Goal: Task Accomplishment & Management: Manage account settings

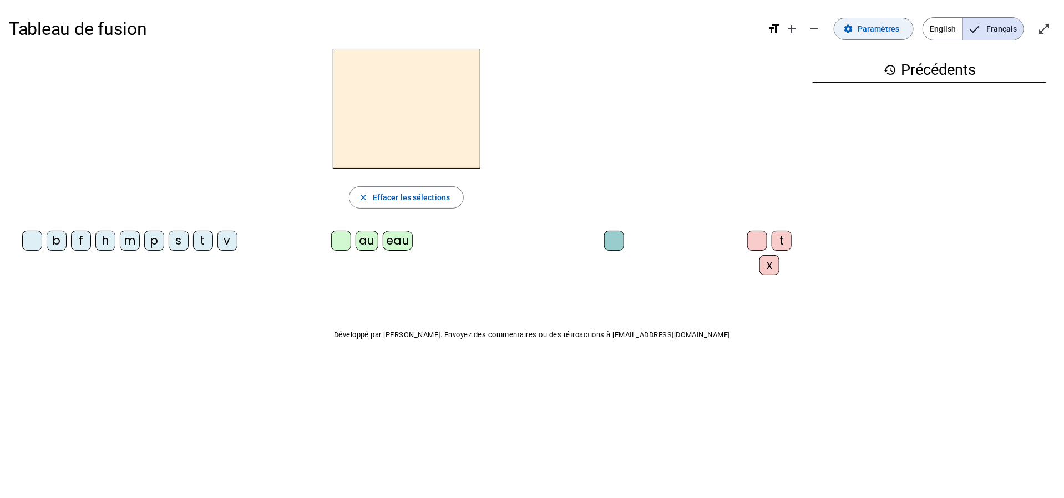
click at [859, 31] on span at bounding box center [873, 29] width 79 height 27
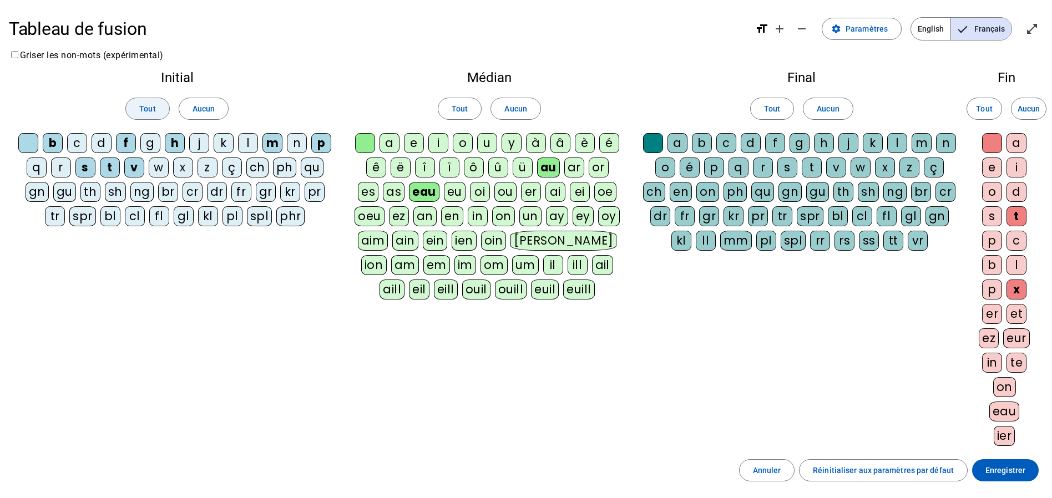
click at [152, 98] on span at bounding box center [147, 108] width 43 height 27
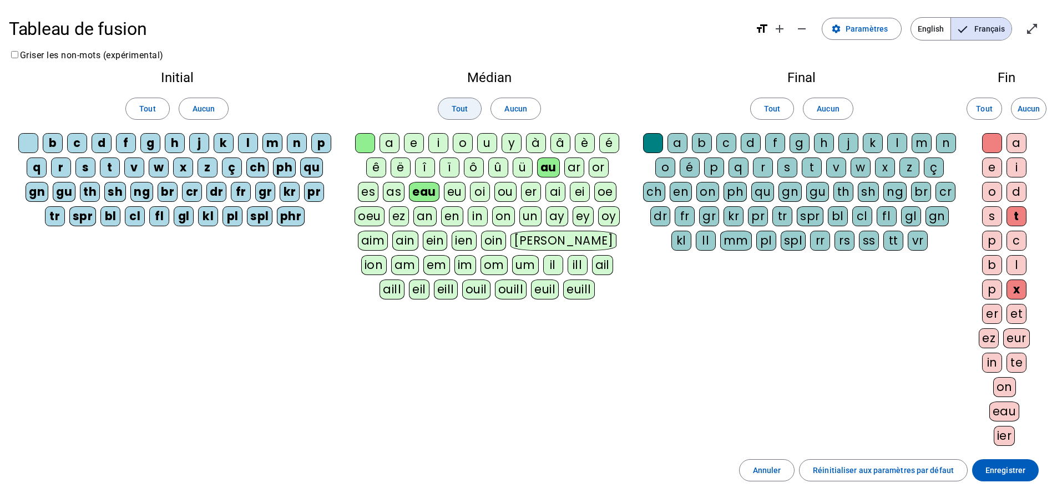
click at [454, 102] on span "Tout" at bounding box center [460, 108] width 16 height 13
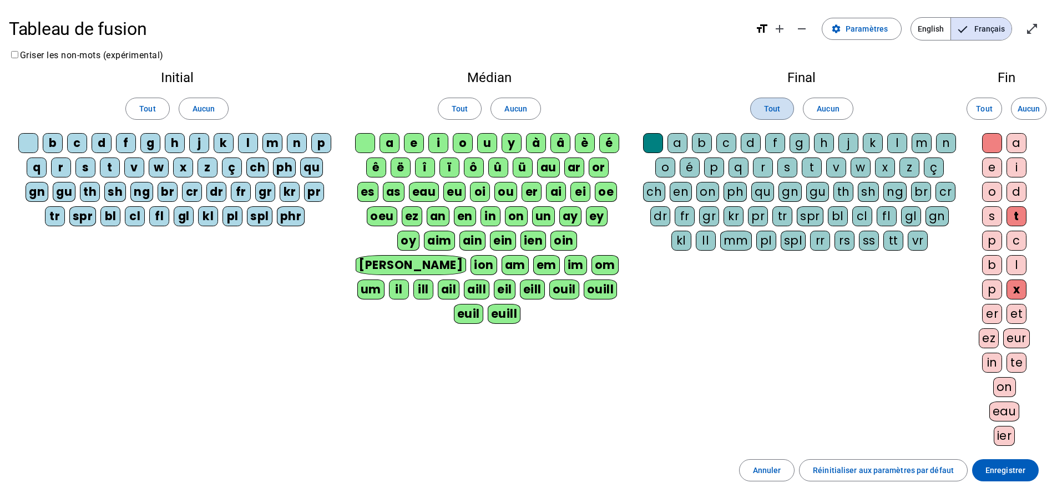
click at [776, 108] on span "Tout" at bounding box center [772, 108] width 16 height 13
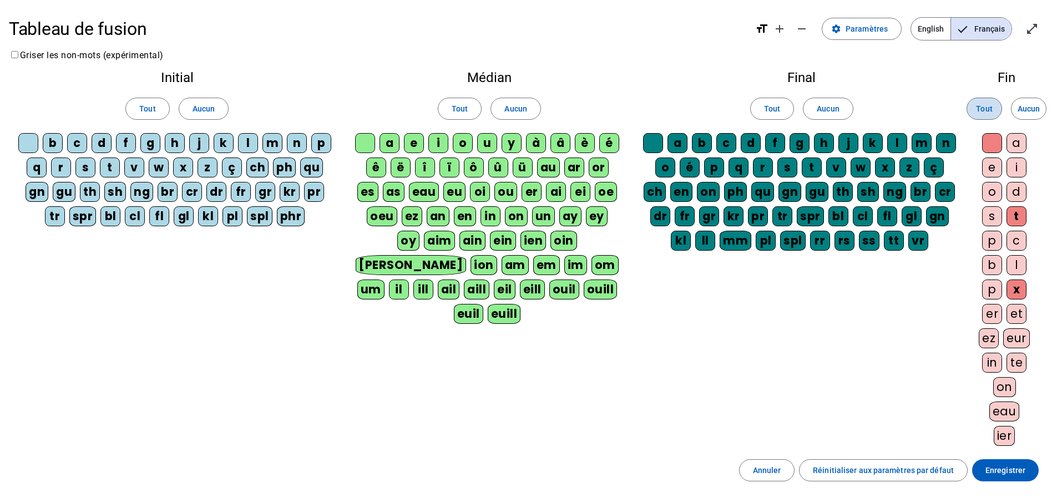
click at [976, 110] on span "Tout" at bounding box center [984, 108] width 16 height 13
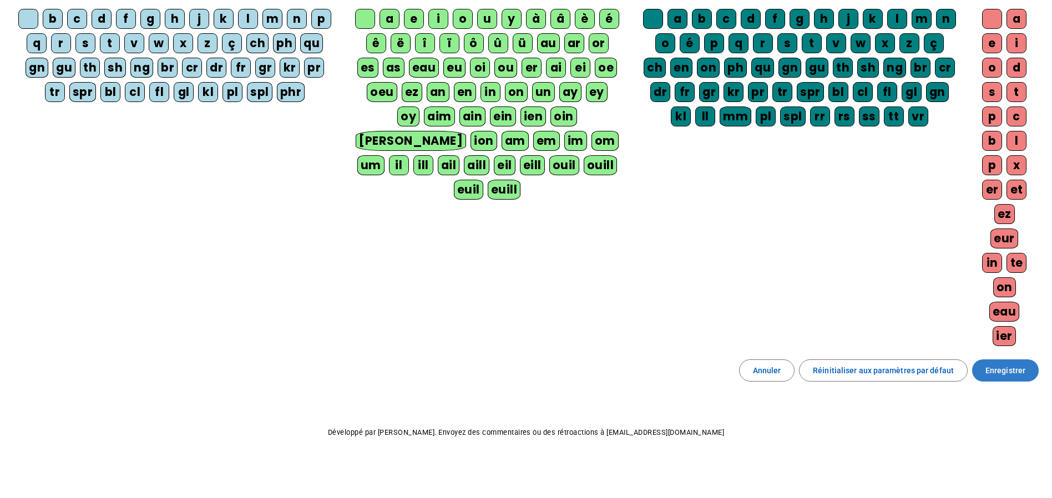
click at [1019, 360] on span at bounding box center [1005, 370] width 67 height 27
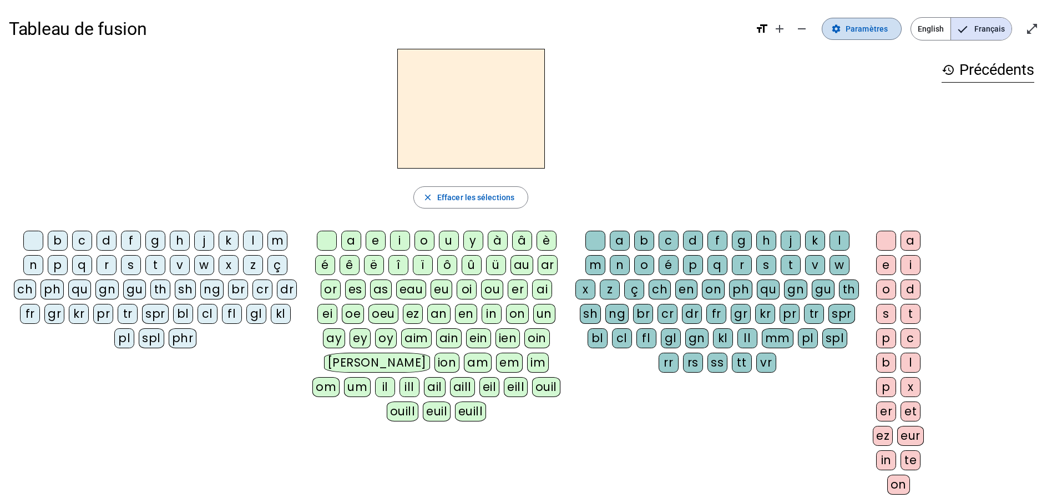
click at [845, 34] on span at bounding box center [861, 29] width 79 height 27
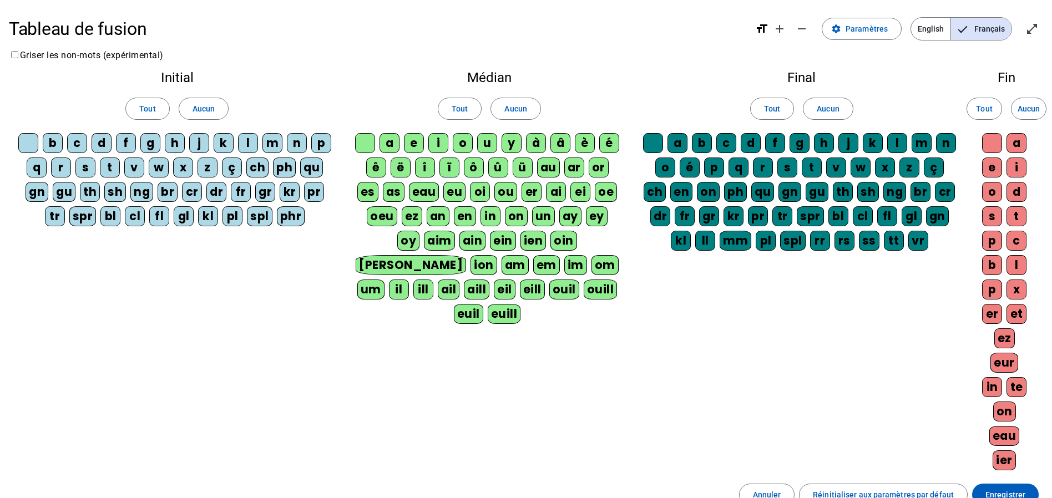
click at [311, 153] on div "p" at bounding box center [321, 143] width 20 height 20
click at [439, 190] on div "eau" at bounding box center [424, 192] width 31 height 20
click at [62, 145] on div "b" at bounding box center [53, 143] width 20 height 20
click at [95, 165] on div "s" at bounding box center [85, 168] width 20 height 20
click at [144, 167] on div "v" at bounding box center [134, 168] width 20 height 20
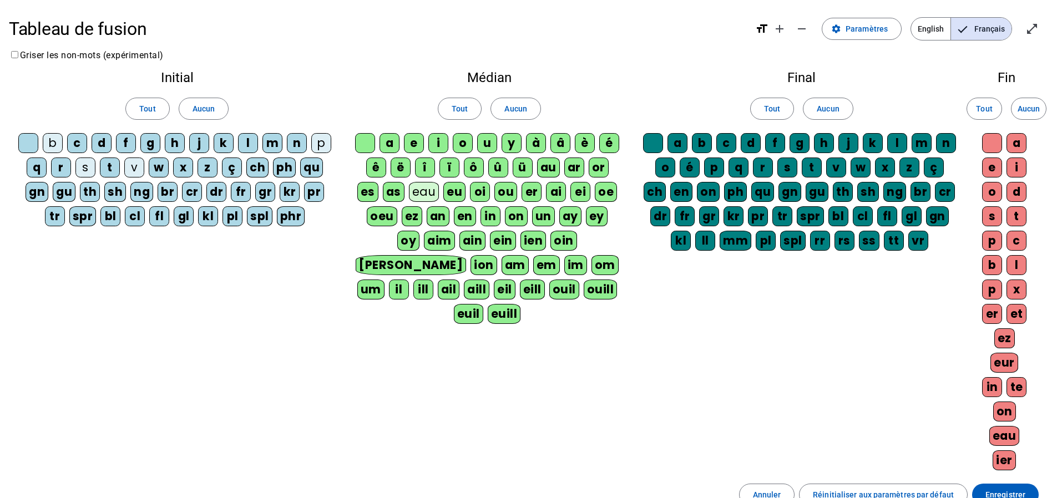
click at [560, 167] on div "au" at bounding box center [548, 168] width 23 height 20
click at [1019, 293] on div "x" at bounding box center [1016, 290] width 20 height 20
click at [120, 167] on div "t" at bounding box center [110, 168] width 20 height 20
click at [282, 149] on div "m" at bounding box center [272, 143] width 20 height 20
click at [136, 141] on div "f" at bounding box center [126, 143] width 20 height 20
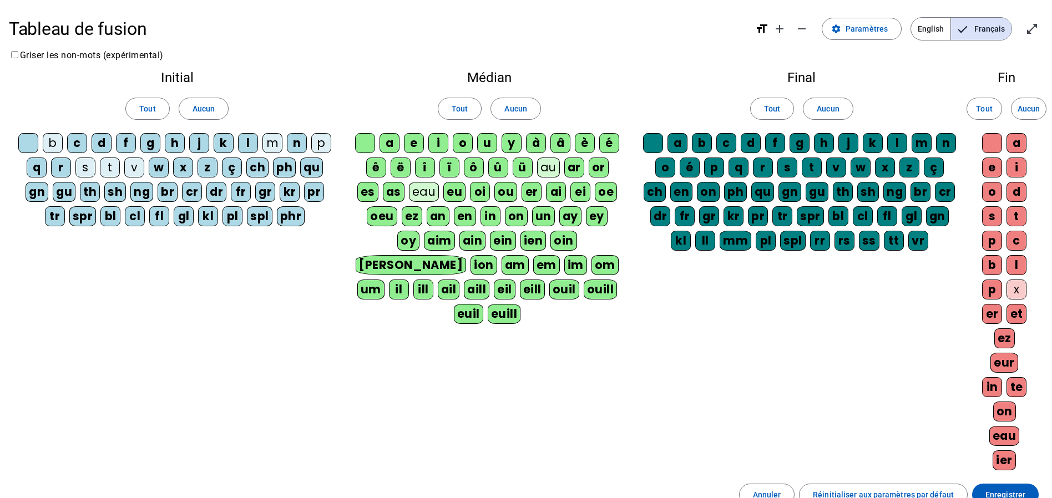
click at [136, 141] on div "f" at bounding box center [126, 143] width 20 height 20
click at [1019, 221] on div "t" at bounding box center [1016, 216] width 20 height 20
click at [185, 144] on div "h" at bounding box center [175, 143] width 20 height 20
click at [38, 145] on div at bounding box center [28, 143] width 20 height 20
click at [375, 147] on div at bounding box center [365, 143] width 20 height 20
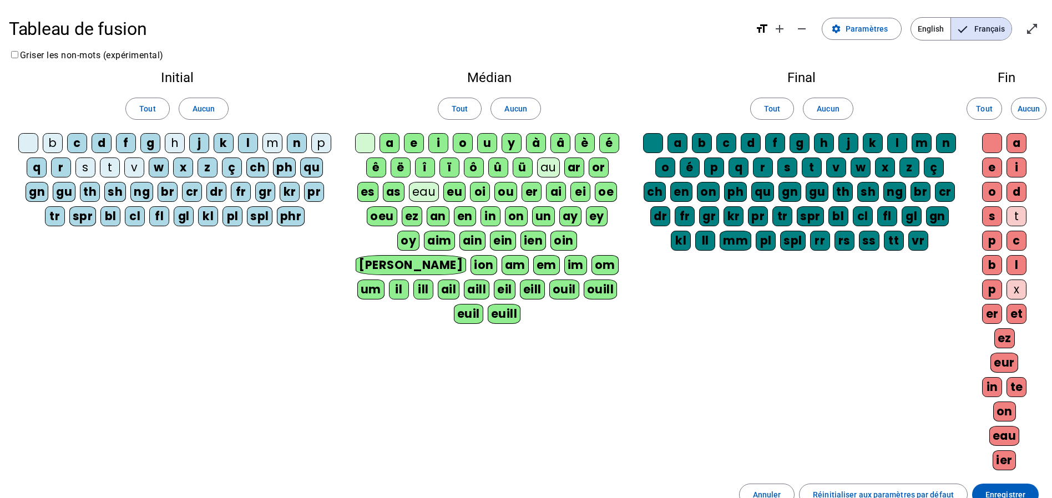
click at [656, 145] on div at bounding box center [653, 143] width 20 height 20
click at [991, 143] on div at bounding box center [992, 143] width 20 height 20
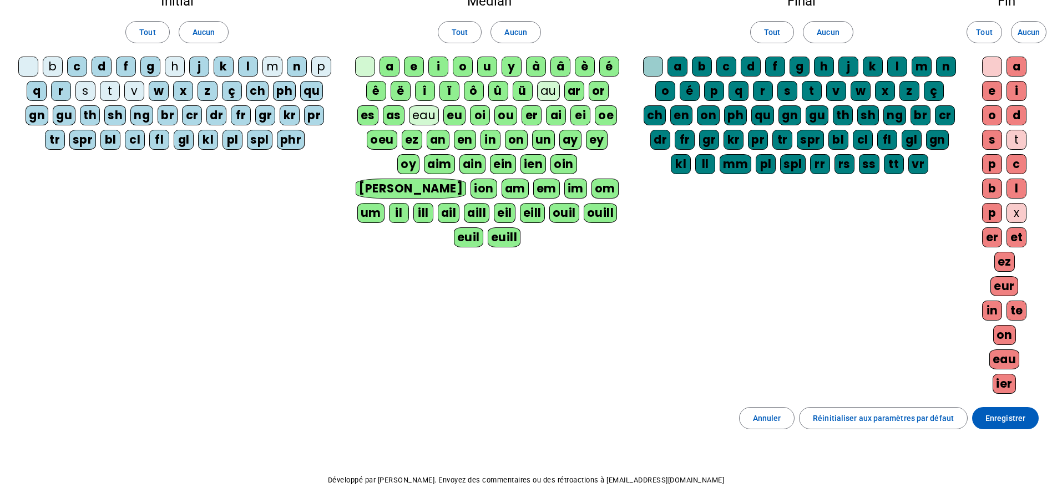
scroll to position [48, 0]
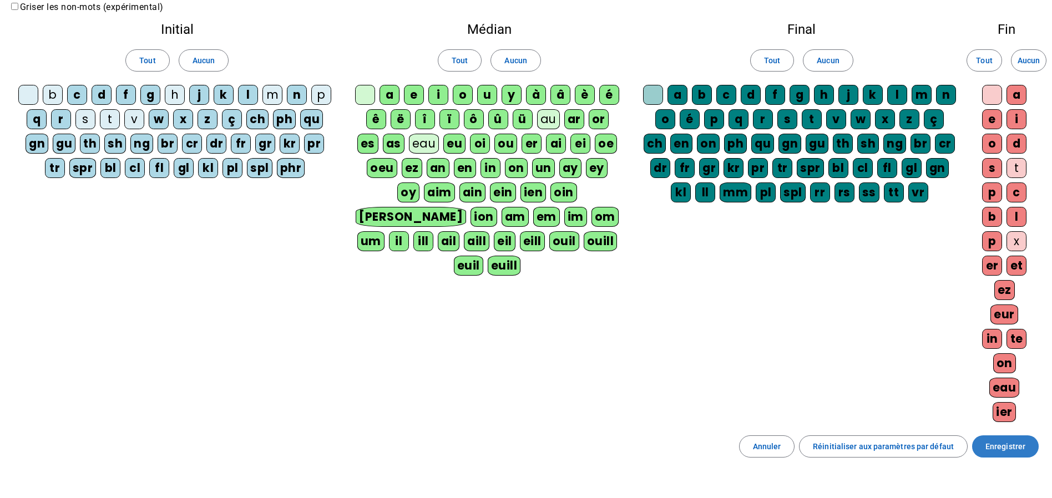
click at [1006, 453] on span "Enregistrer" at bounding box center [1005, 446] width 40 height 13
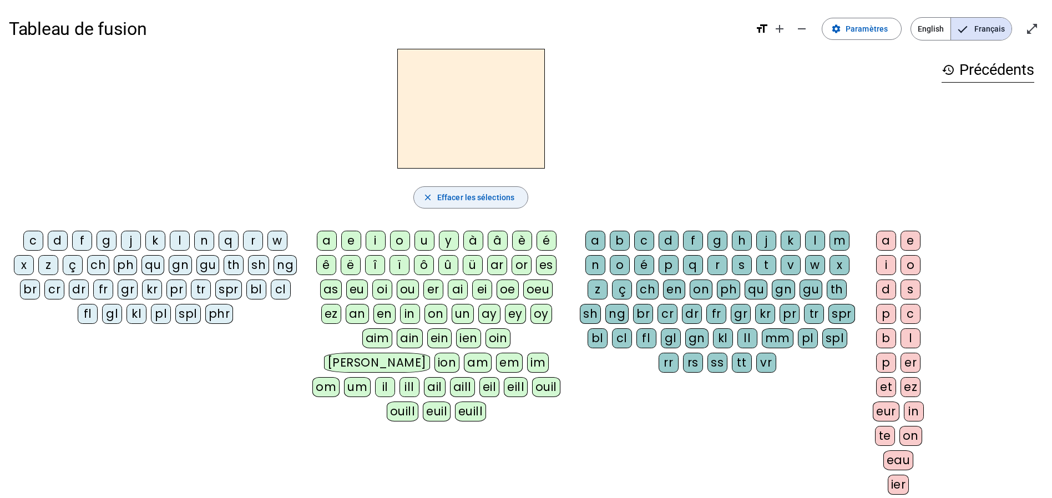
click at [490, 196] on span "Effacer les sélections" at bounding box center [475, 197] width 77 height 13
click at [877, 31] on span "Paramètres" at bounding box center [866, 28] width 42 height 13
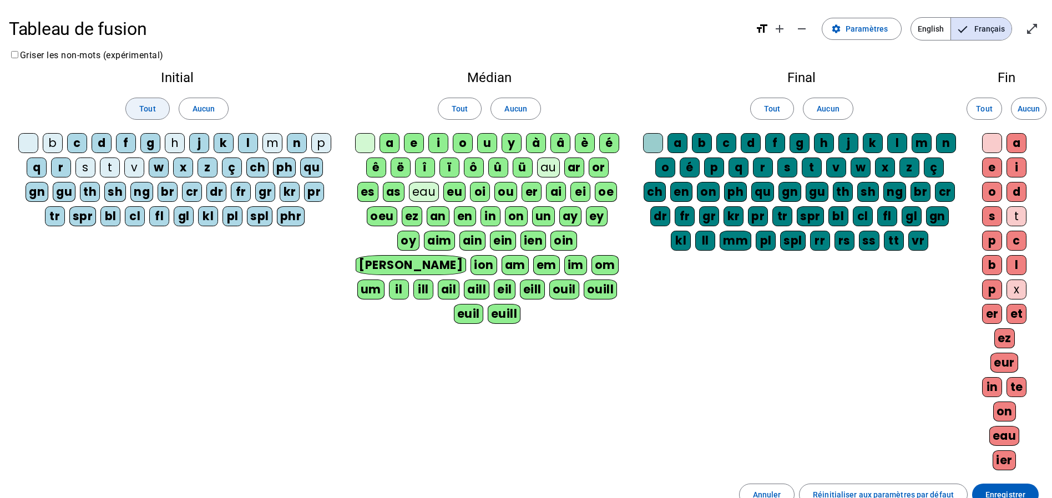
click at [156, 105] on span at bounding box center [147, 108] width 43 height 27
click at [212, 105] on span "Aucun" at bounding box center [204, 108] width 22 height 13
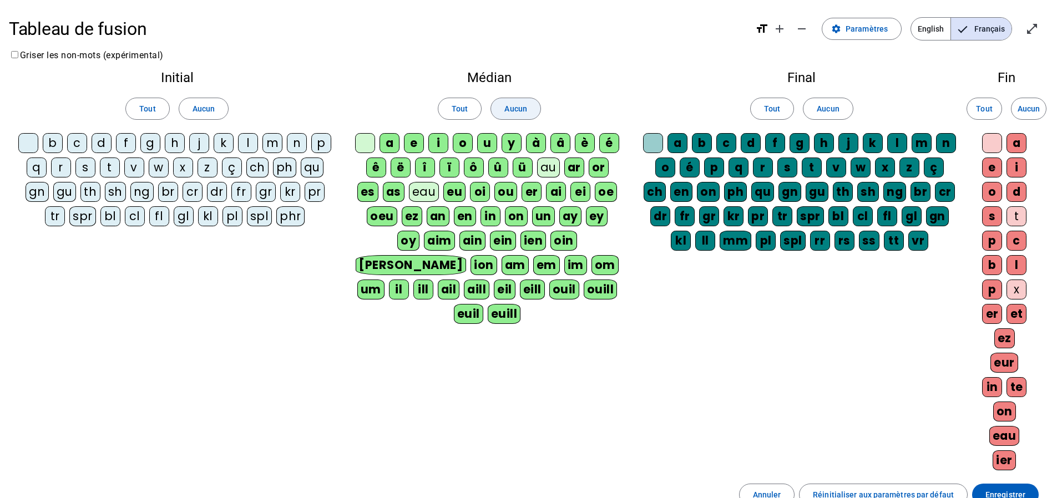
click at [513, 98] on span at bounding box center [515, 108] width 49 height 27
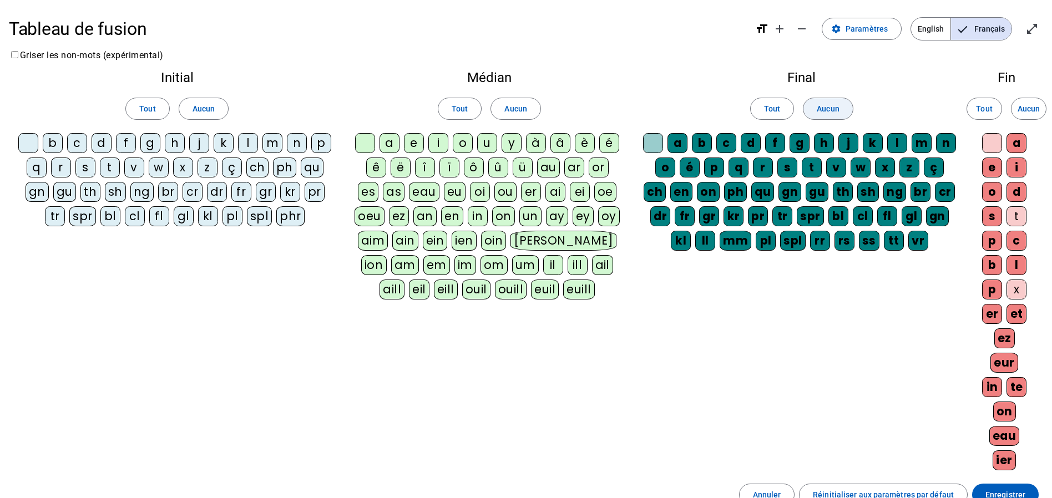
click at [832, 110] on span "Aucun" at bounding box center [828, 108] width 22 height 13
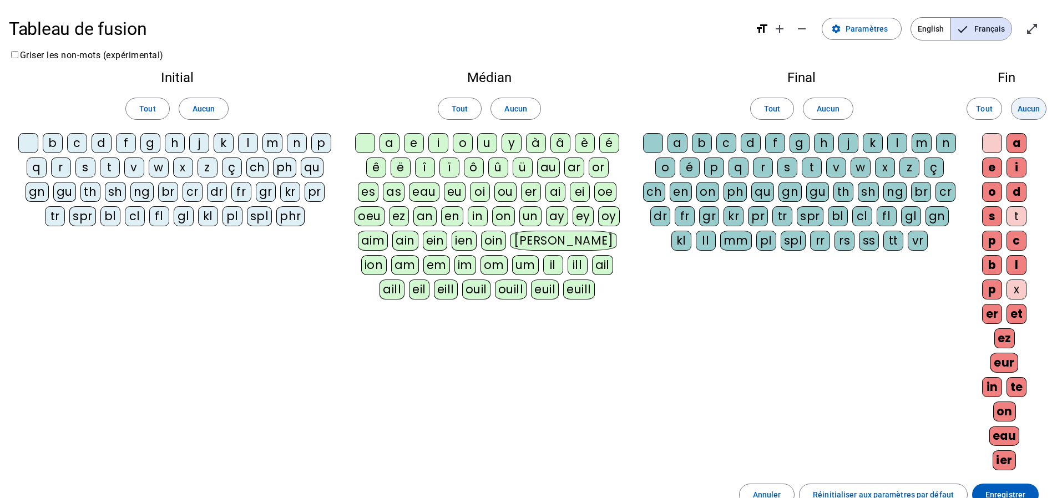
click at [1032, 113] on span "Aucun" at bounding box center [1028, 108] width 22 height 13
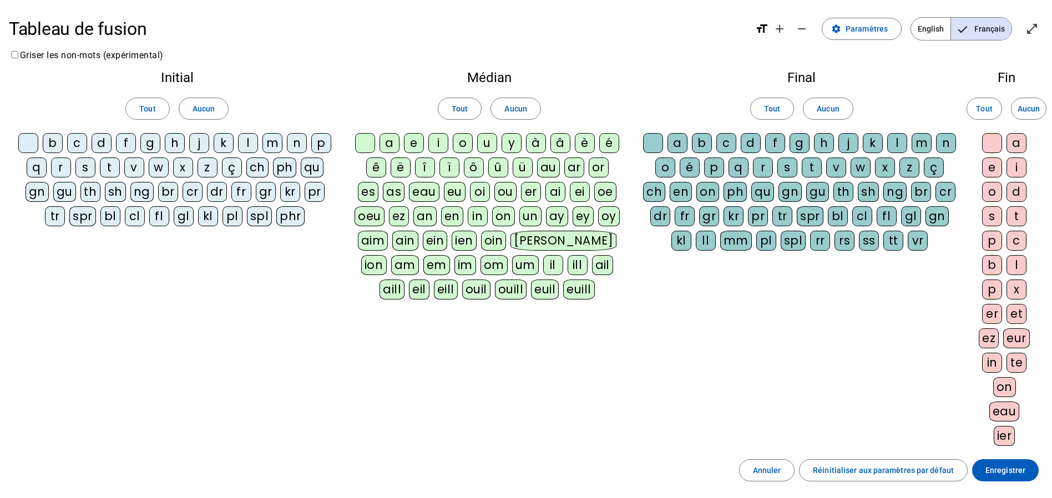
click at [38, 138] on div at bounding box center [28, 143] width 20 height 20
click at [311, 153] on div "p" at bounding box center [321, 143] width 20 height 20
click at [439, 194] on div "eau" at bounding box center [424, 192] width 31 height 20
click at [60, 149] on div "b" at bounding box center [53, 143] width 20 height 20
click at [95, 172] on div "s" at bounding box center [85, 168] width 20 height 20
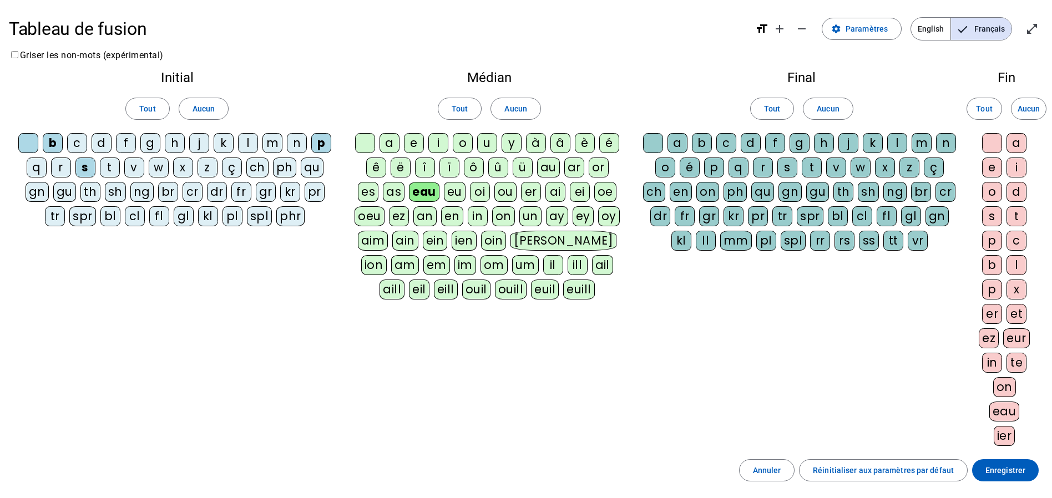
click at [144, 169] on div "v" at bounding box center [134, 168] width 20 height 20
click at [560, 171] on div "au" at bounding box center [548, 168] width 23 height 20
click at [1014, 295] on div "x" at bounding box center [1016, 290] width 20 height 20
click at [1017, 293] on div "x" at bounding box center [1016, 290] width 20 height 20
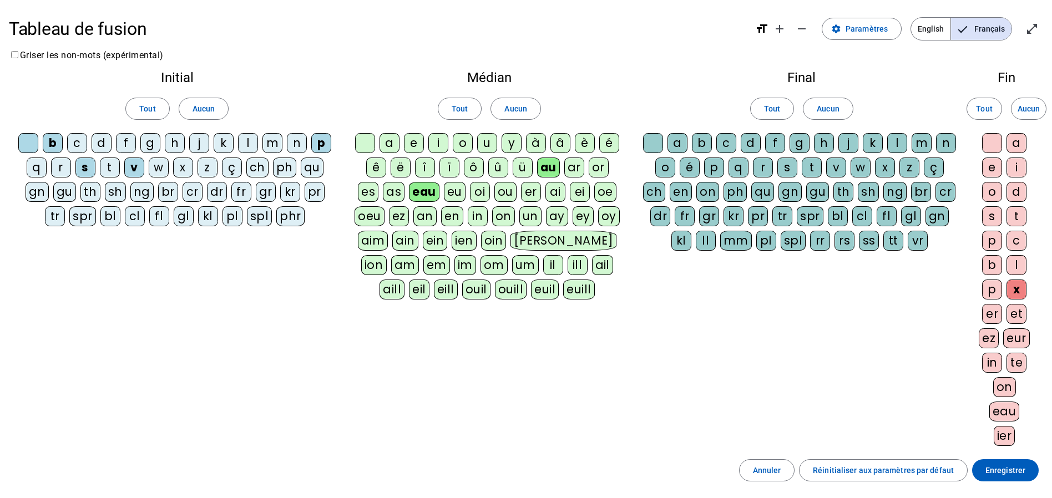
click at [120, 165] on div "t" at bounding box center [110, 168] width 20 height 20
click at [282, 144] on div "m" at bounding box center [272, 143] width 20 height 20
click at [136, 145] on div "f" at bounding box center [126, 143] width 20 height 20
click at [1019, 217] on div "t" at bounding box center [1016, 216] width 20 height 20
click at [185, 141] on div "h" at bounding box center [175, 143] width 20 height 20
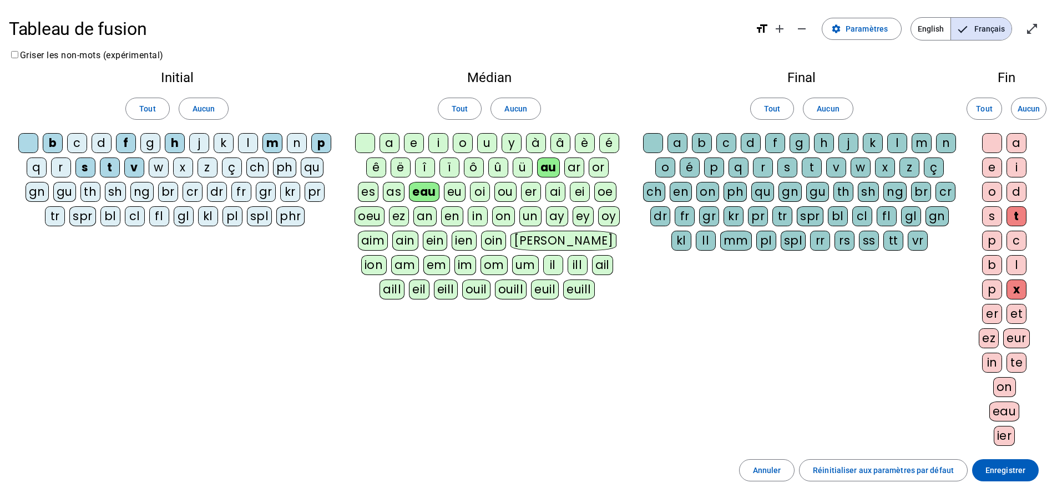
click at [375, 141] on div at bounding box center [365, 143] width 20 height 20
click at [654, 140] on div at bounding box center [653, 143] width 20 height 20
click at [996, 144] on div at bounding box center [992, 143] width 20 height 20
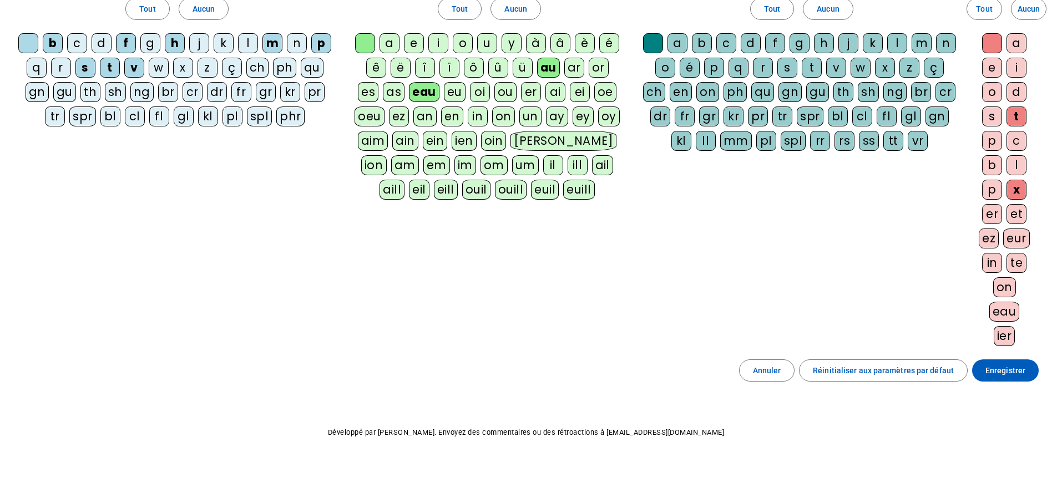
scroll to position [131, 0]
click at [992, 369] on span "Enregistrer" at bounding box center [1005, 370] width 40 height 13
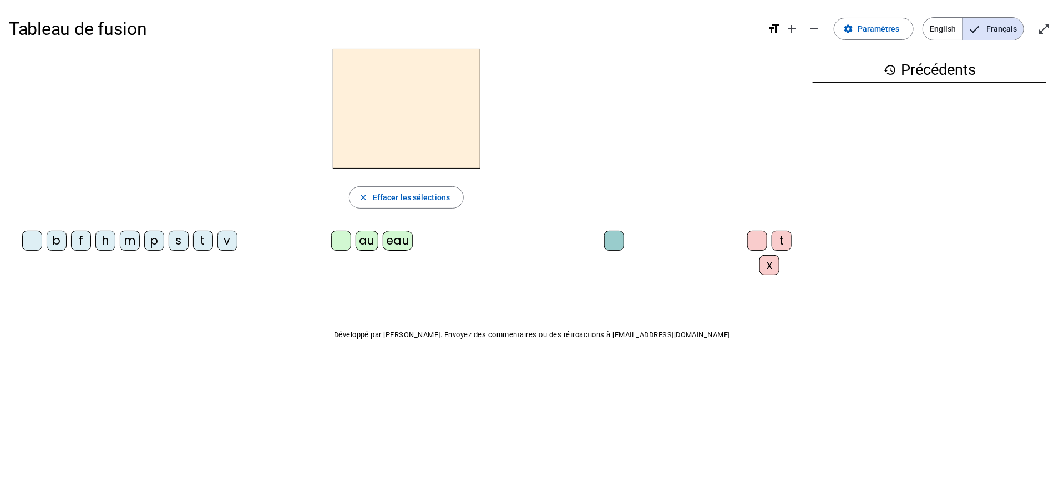
click at [157, 240] on div "p" at bounding box center [154, 241] width 20 height 20
click at [400, 238] on div "eau" at bounding box center [398, 241] width 31 height 20
click at [53, 240] on div "b" at bounding box center [57, 241] width 20 height 20
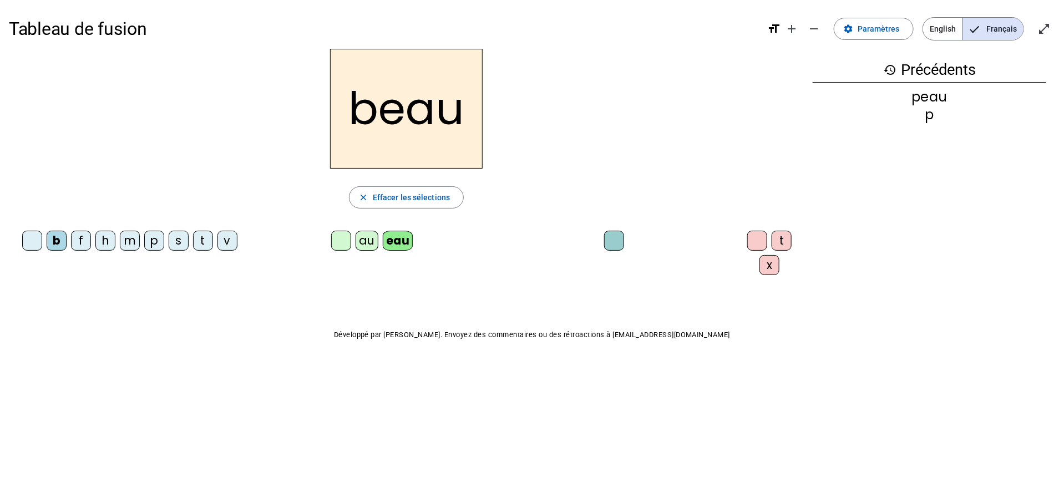
click at [185, 245] on div "s" at bounding box center [179, 241] width 20 height 20
click at [230, 246] on div "v" at bounding box center [227, 241] width 20 height 20
